Goal: Communication & Community: Answer question/provide support

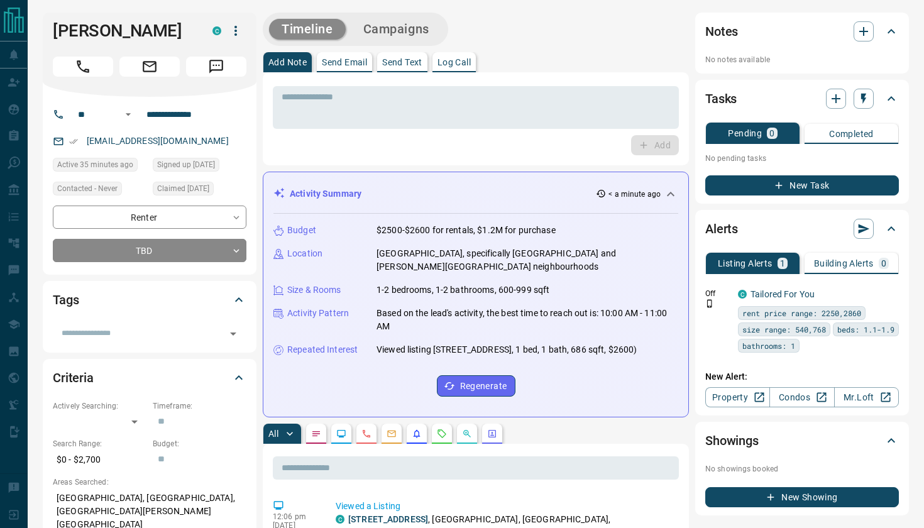
click at [411, 65] on p "Send Text" at bounding box center [402, 62] width 40 height 9
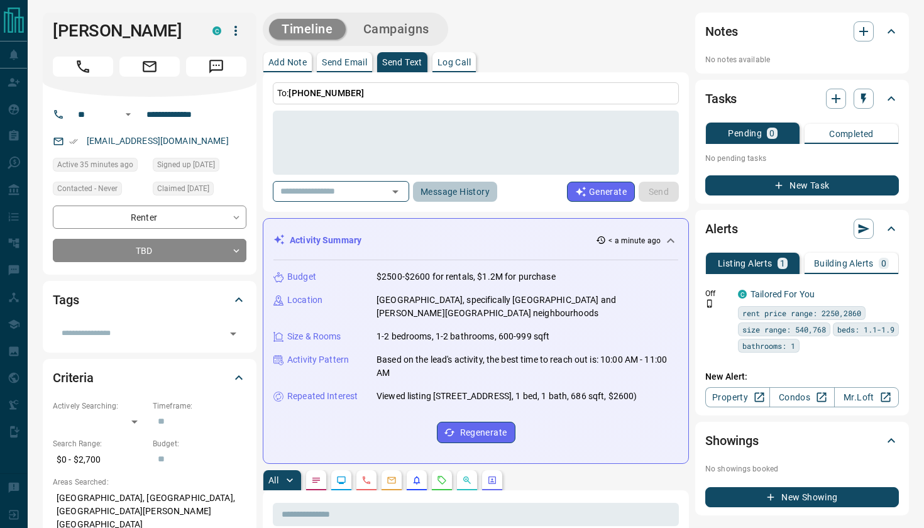
click at [474, 189] on button "Message History" at bounding box center [455, 192] width 84 height 20
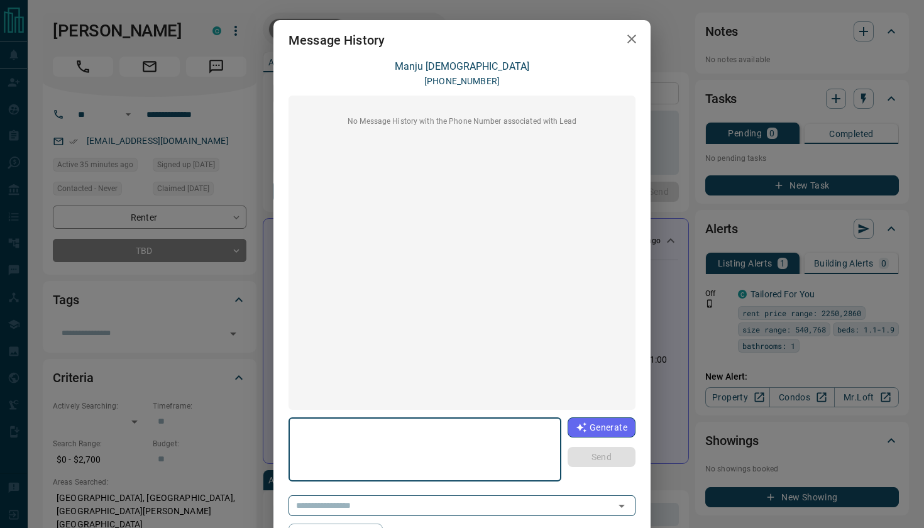
click at [629, 39] on icon "button" at bounding box center [631, 38] width 15 height 15
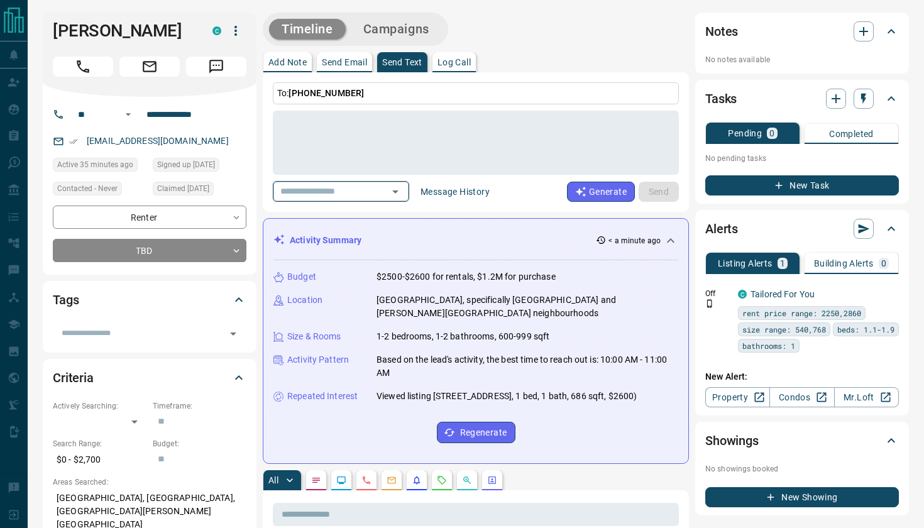
click at [403, 190] on icon "Open" at bounding box center [395, 191] width 15 height 15
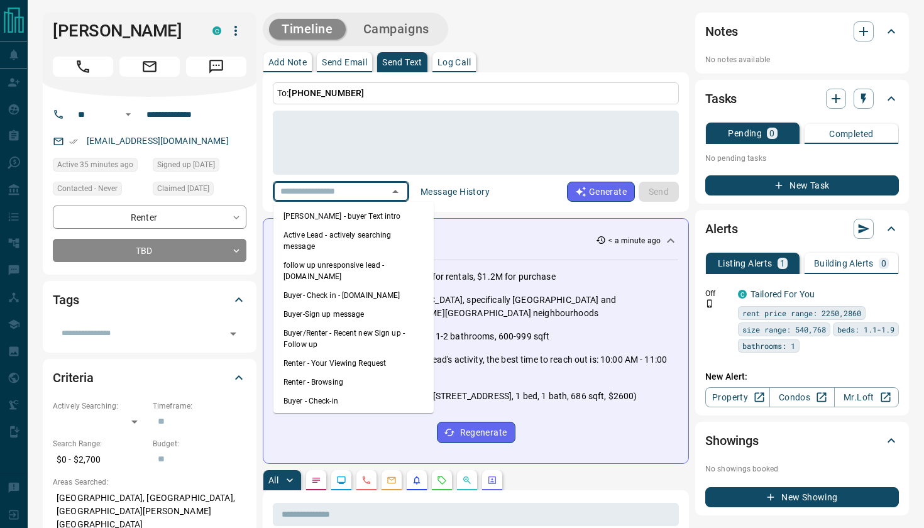
click at [333, 373] on li "Renter - Browsing" at bounding box center [353, 382] width 160 height 19
type textarea "**********"
type input "**********"
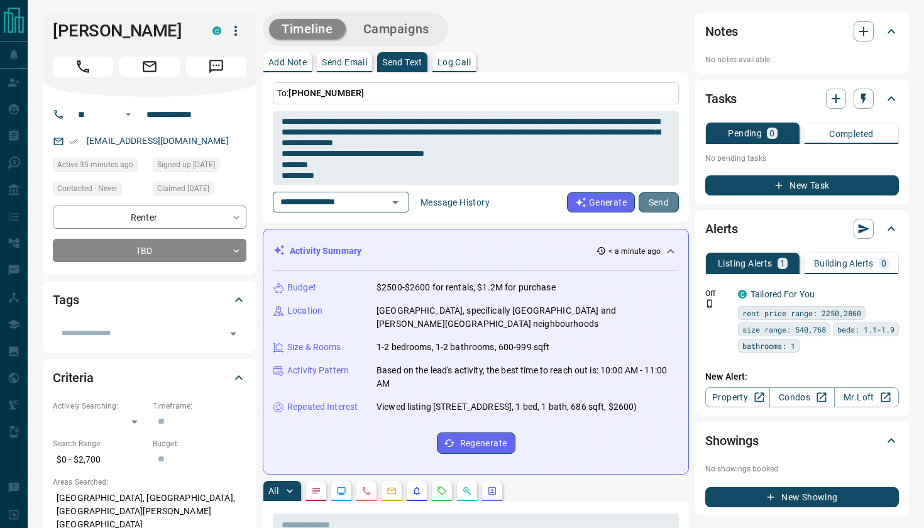
click at [667, 199] on button "Send" at bounding box center [659, 202] width 40 height 20
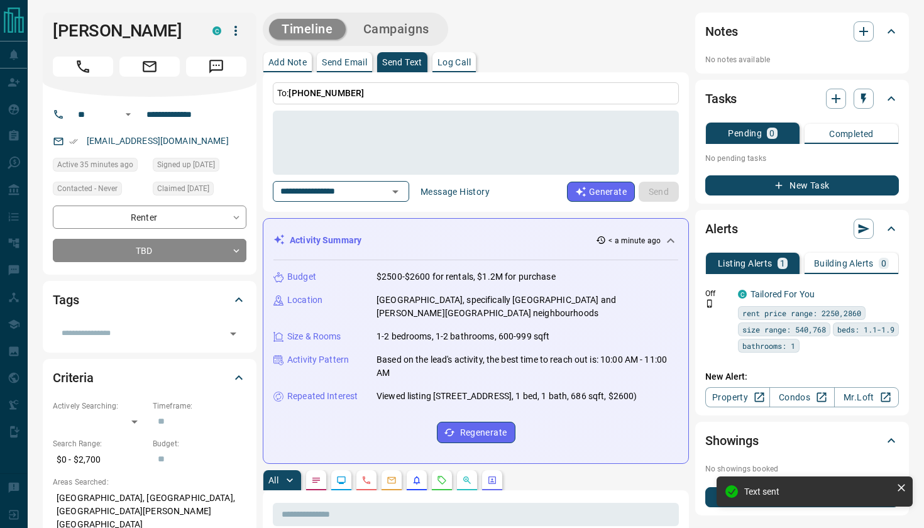
click at [290, 63] on p "Add Note" at bounding box center [287, 62] width 38 height 9
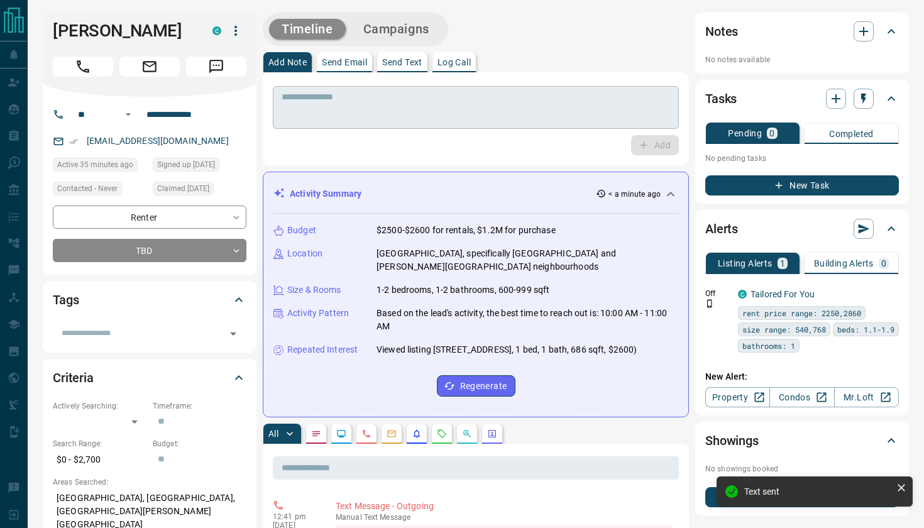
click at [350, 116] on textarea at bounding box center [476, 108] width 389 height 32
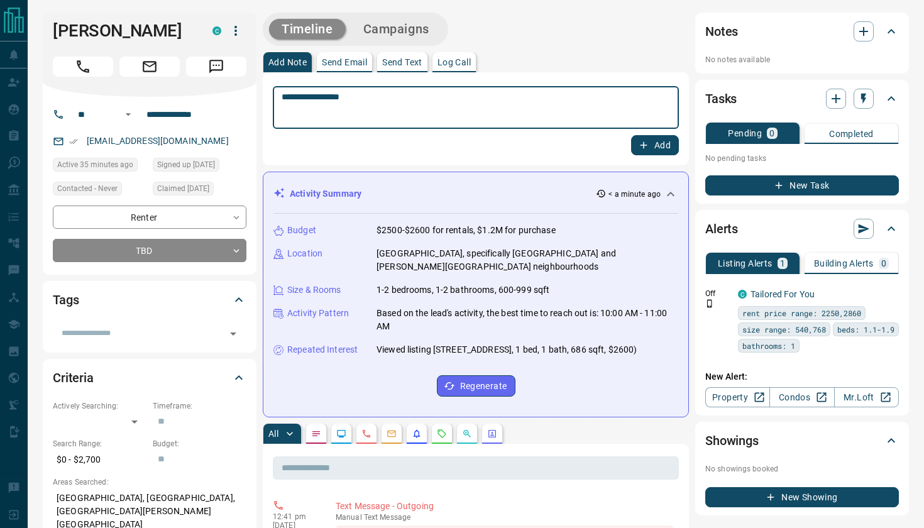
type textarea "**********"
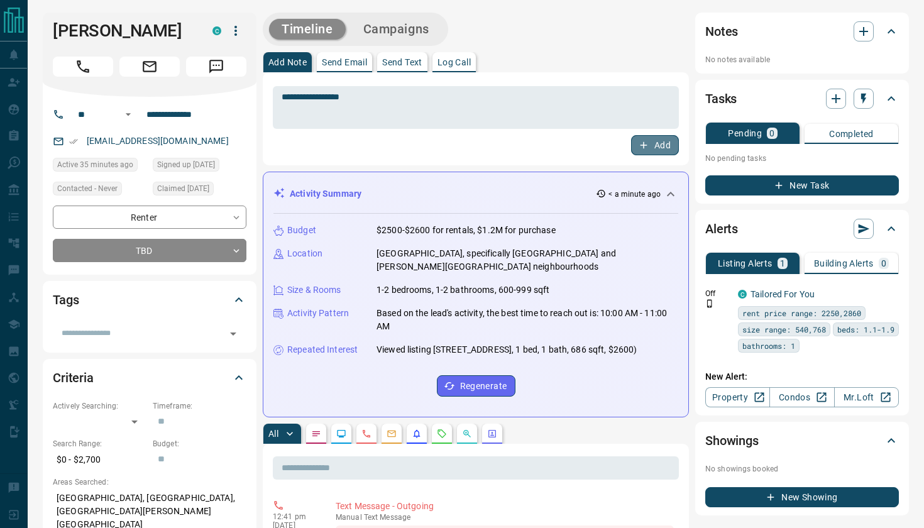
click at [664, 139] on button "Add" at bounding box center [655, 145] width 48 height 20
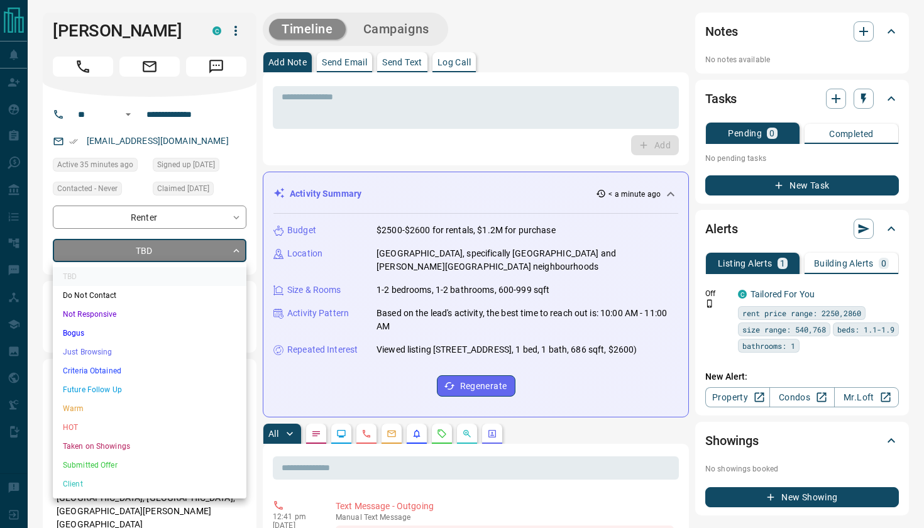
click at [93, 353] on li "Just Browsing" at bounding box center [150, 352] width 194 height 19
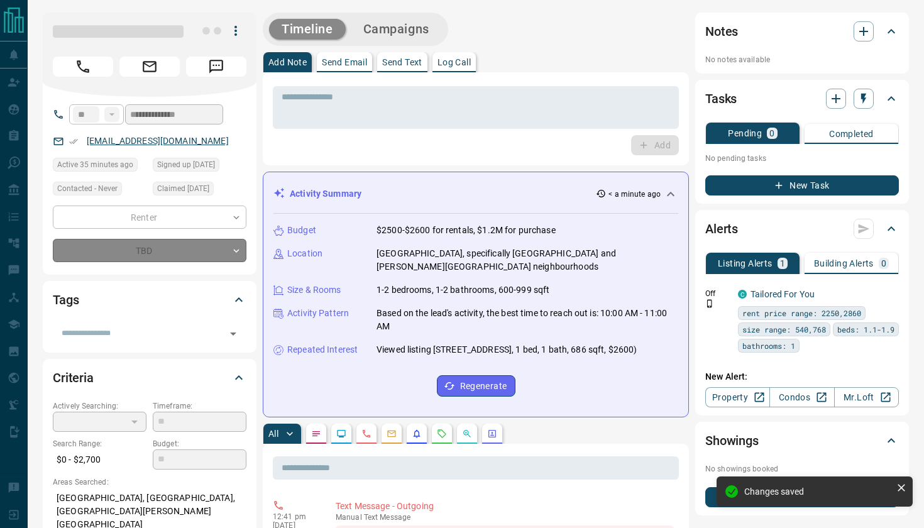
type input "*"
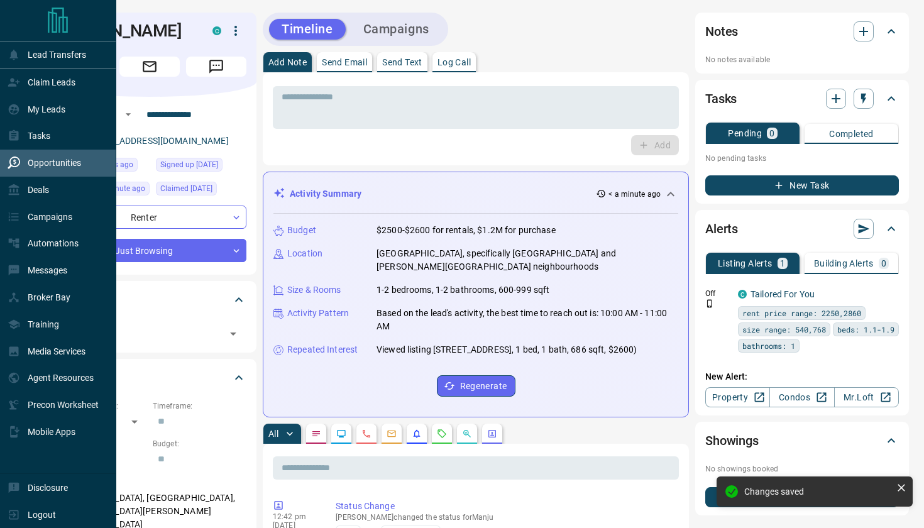
click at [53, 160] on p "Opportunities" at bounding box center [54, 163] width 53 height 10
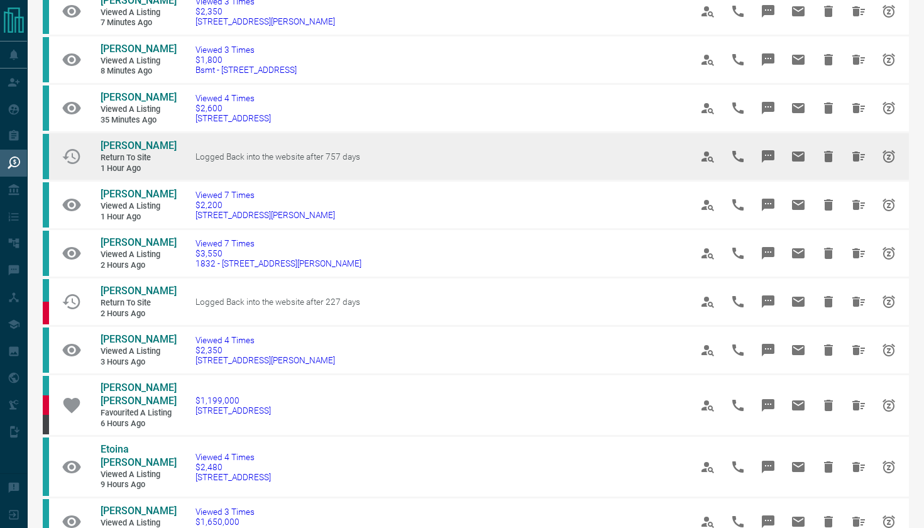
scroll to position [104, 0]
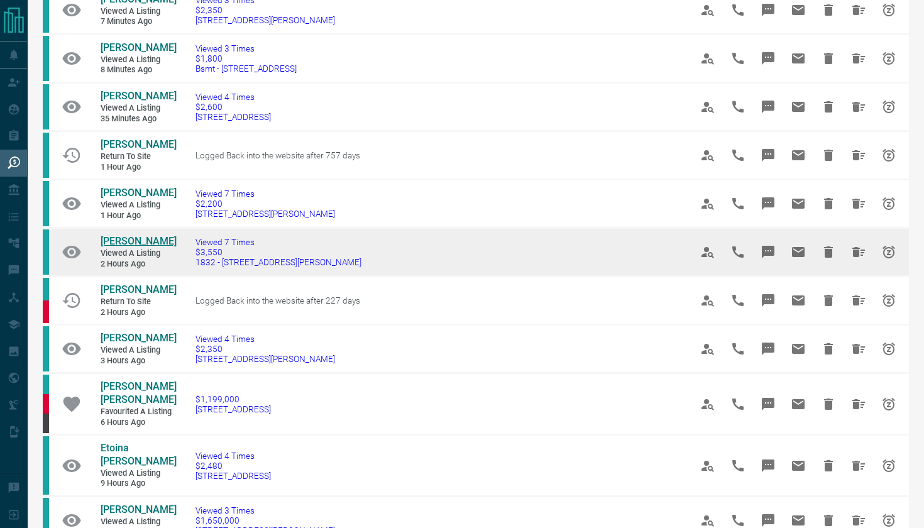
click at [140, 238] on span "[PERSON_NAME]" at bounding box center [139, 241] width 76 height 12
